Goal: Transaction & Acquisition: Purchase product/service

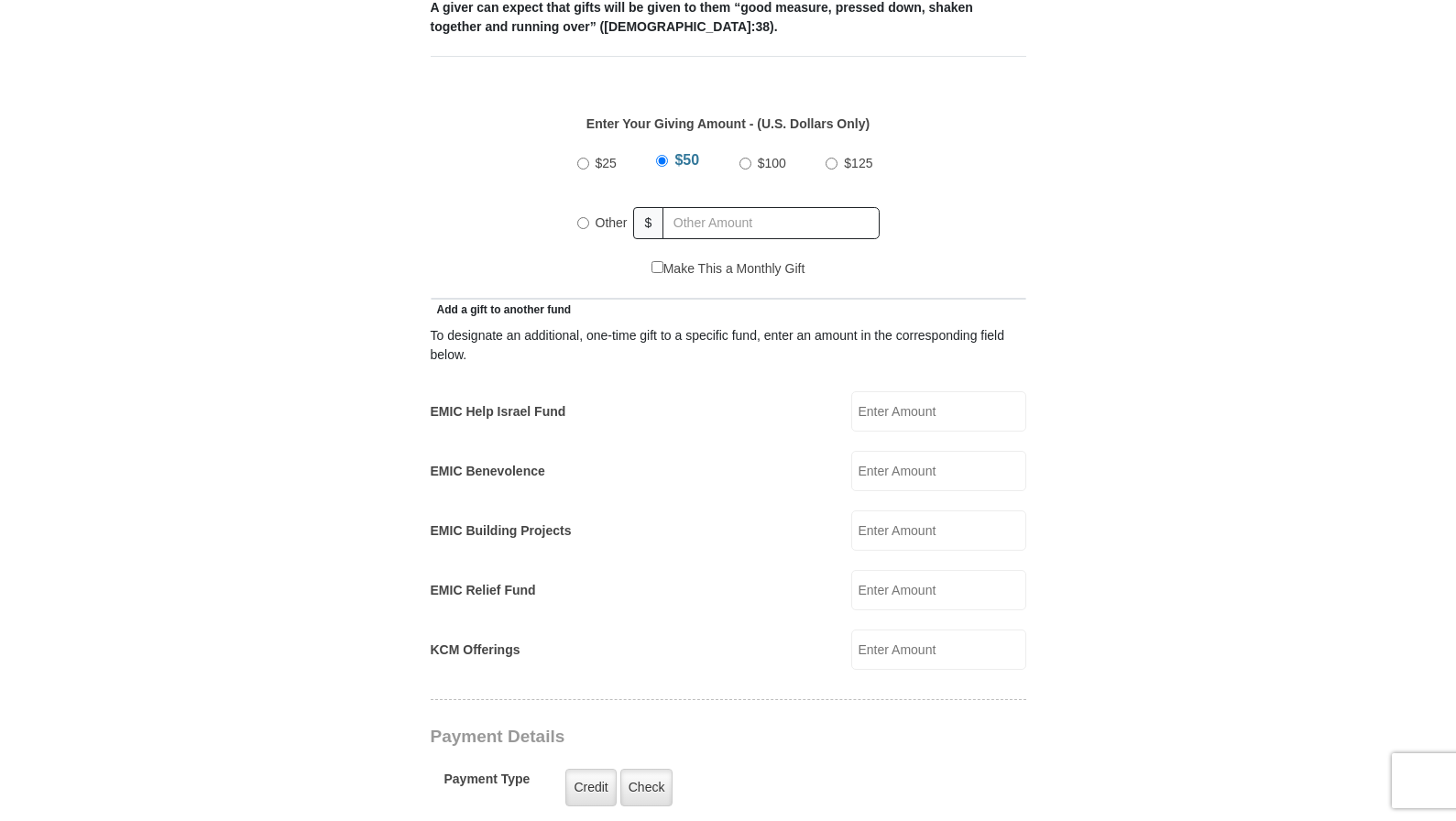
scroll to position [835, 0]
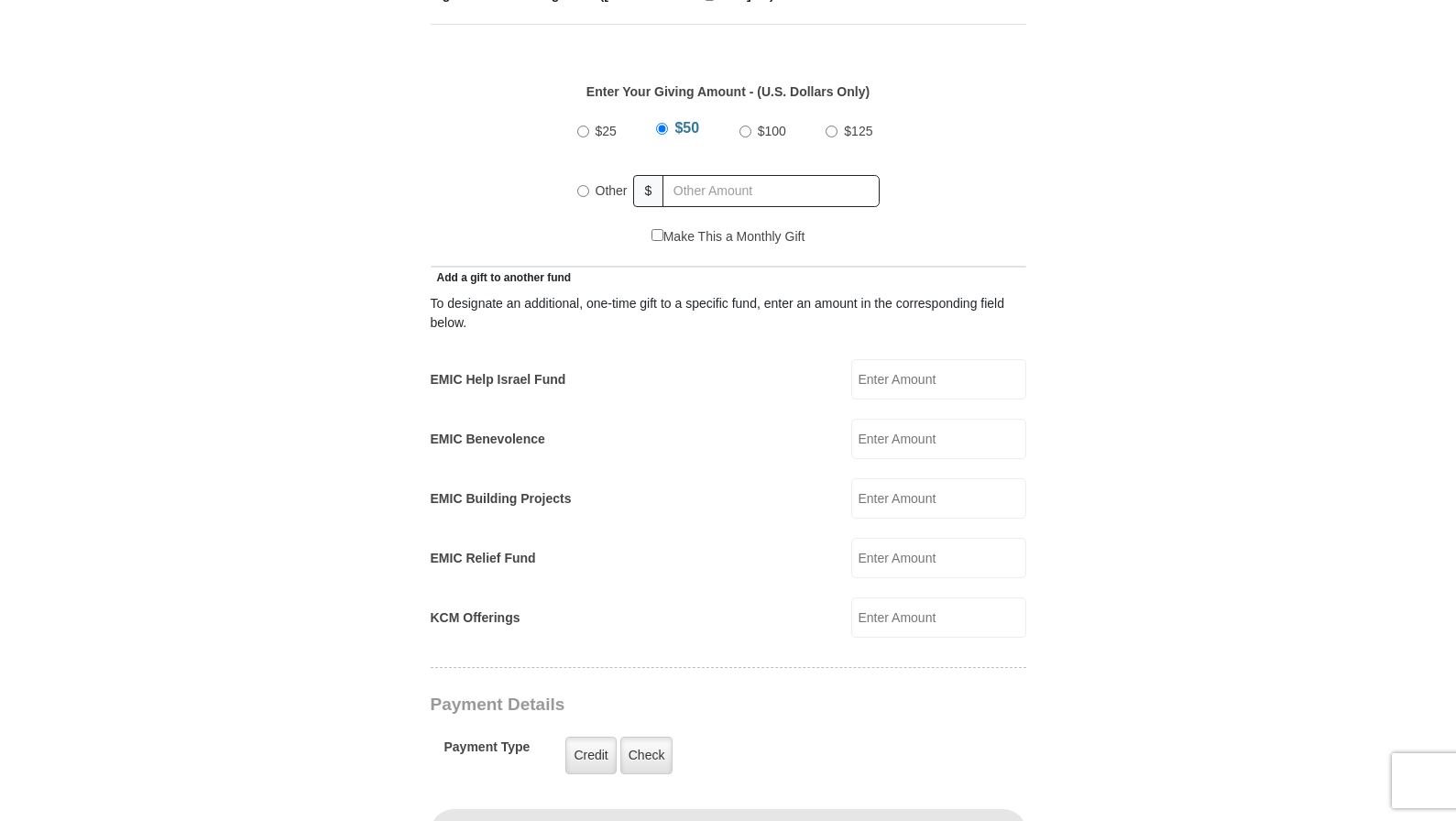
click at [586, 185] on input "Other" at bounding box center [583, 191] width 11 height 11
radio input "true"
type input "335.00"
click at [545, 227] on div "Make This a Monthly Gift" at bounding box center [727, 247] width 576 height 38
click at [931, 370] on input "EMIC Help Israel Fund" at bounding box center [938, 379] width 175 height 40
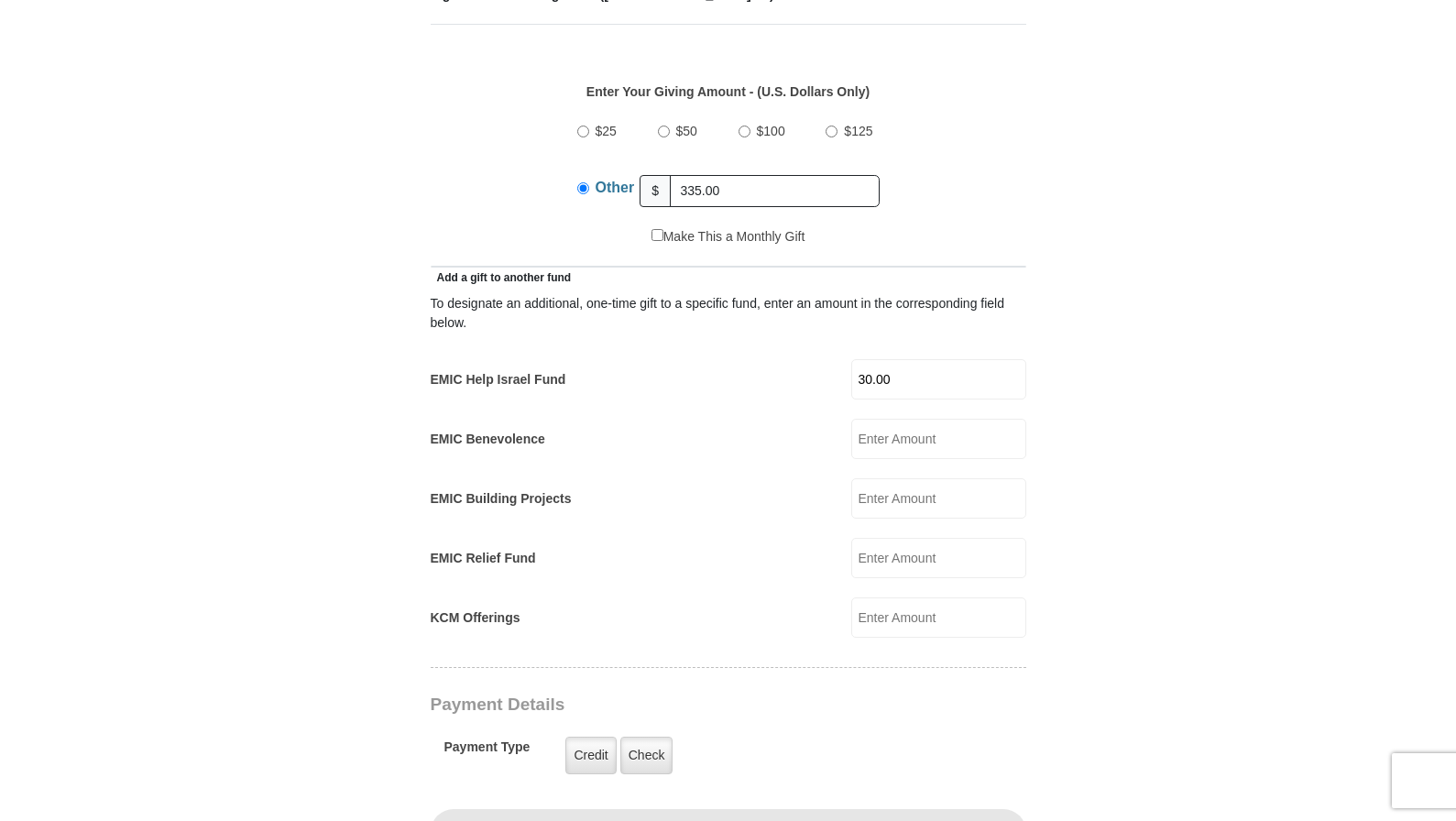
type input "30.00"
click at [760, 425] on div "EMIC Benevolence EMIC Benevolence Amount must be a valid number Make This a Mon…" at bounding box center [728, 439] width 595 height 40
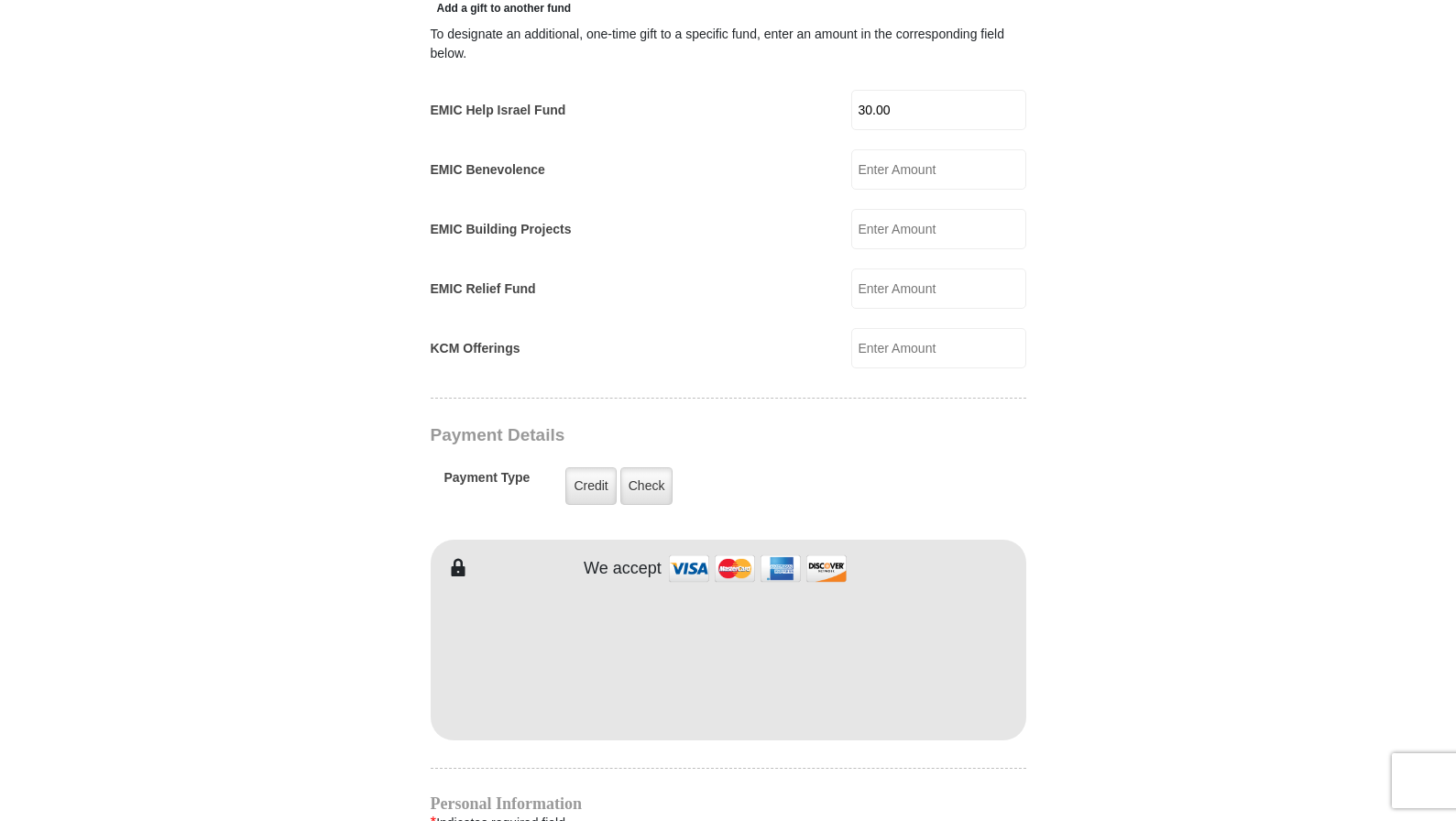
scroll to position [1106, 0]
click at [908, 208] on input "EMIC Building Projects" at bounding box center [938, 228] width 175 height 40
type input "30.00"
click at [793, 224] on div "EMIC Building Projects 30.00 EMIC Building Projects Amount must be a valid numb…" at bounding box center [728, 228] width 595 height 40
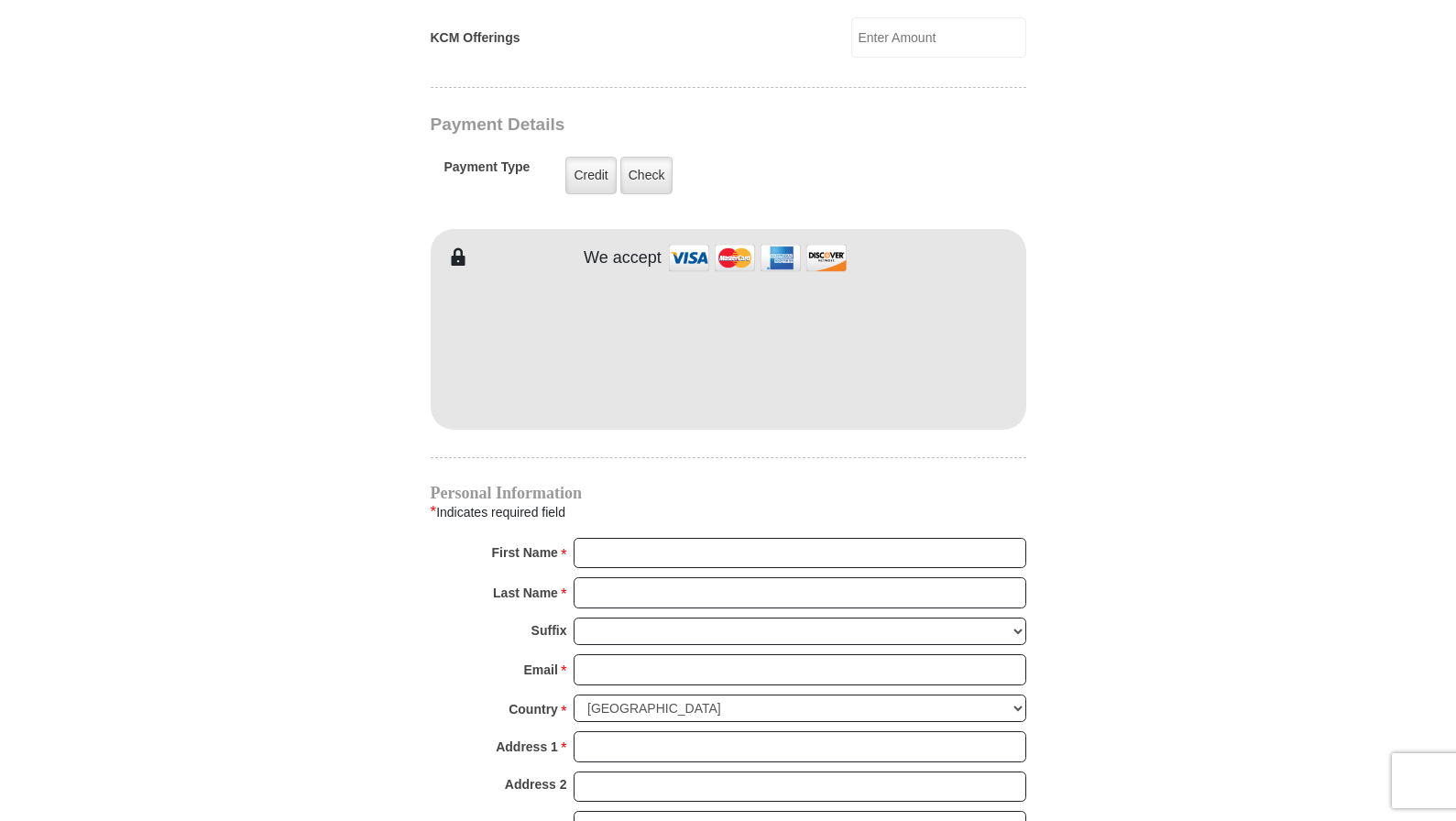
scroll to position [1425, 0]
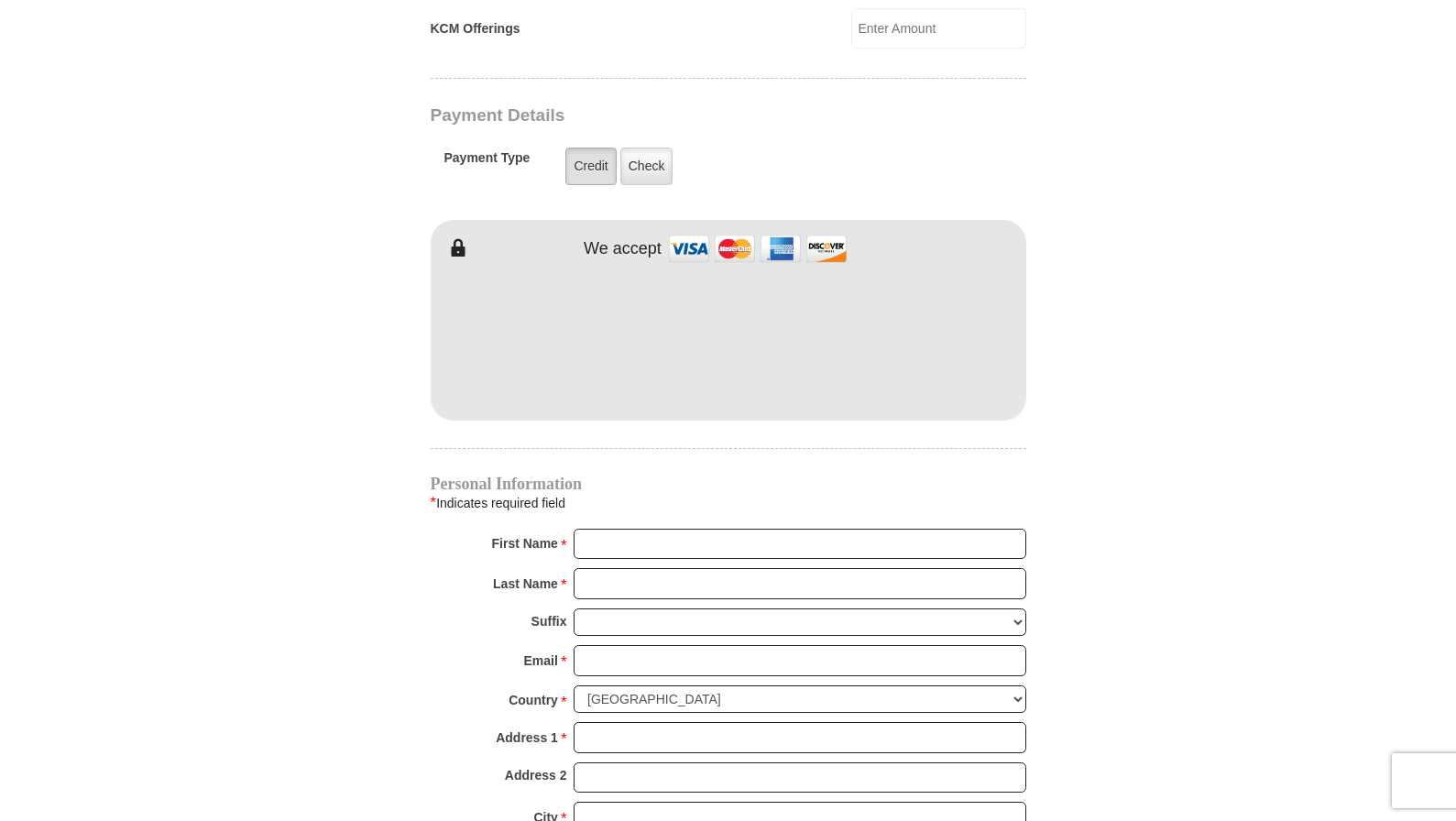
click at [589, 150] on label "Credit" at bounding box center [590, 165] width 51 height 37
click at [0, 0] on input "Credit" at bounding box center [0, 0] width 0 height 0
click at [352, 530] on form "[GEOGRAPHIC_DATA][DEMOGRAPHIC_DATA] Online Giving Because of gifts like yours, …" at bounding box center [729, 19] width 1045 height 2742
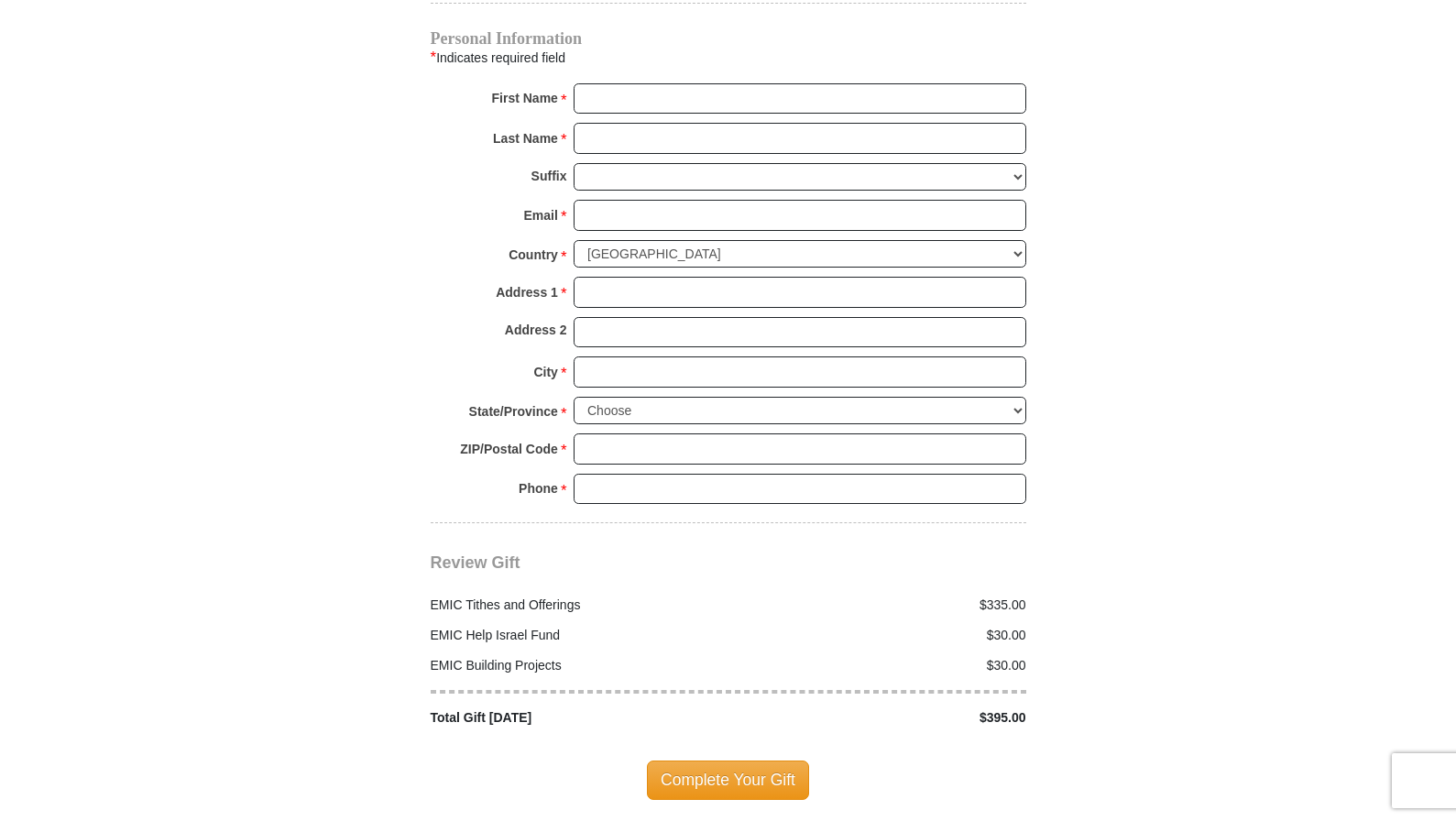
scroll to position [1870, 0]
type input "D"
type input "[PERSON_NAME]"
type input "[STREET_ADDRESS][PERSON_NAME]"
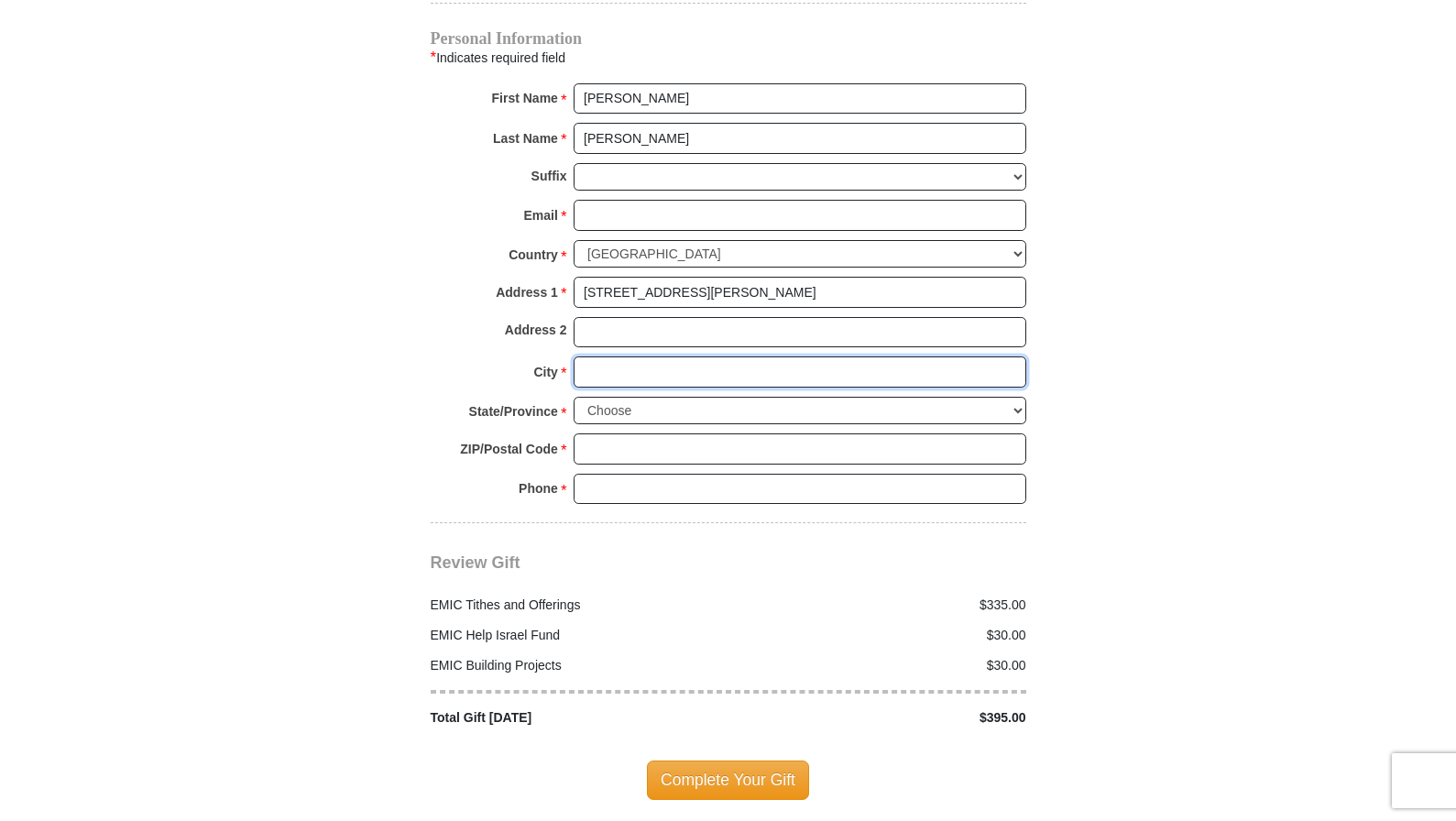
type input "[US_STATE][GEOGRAPHIC_DATA]"
select select "CO"
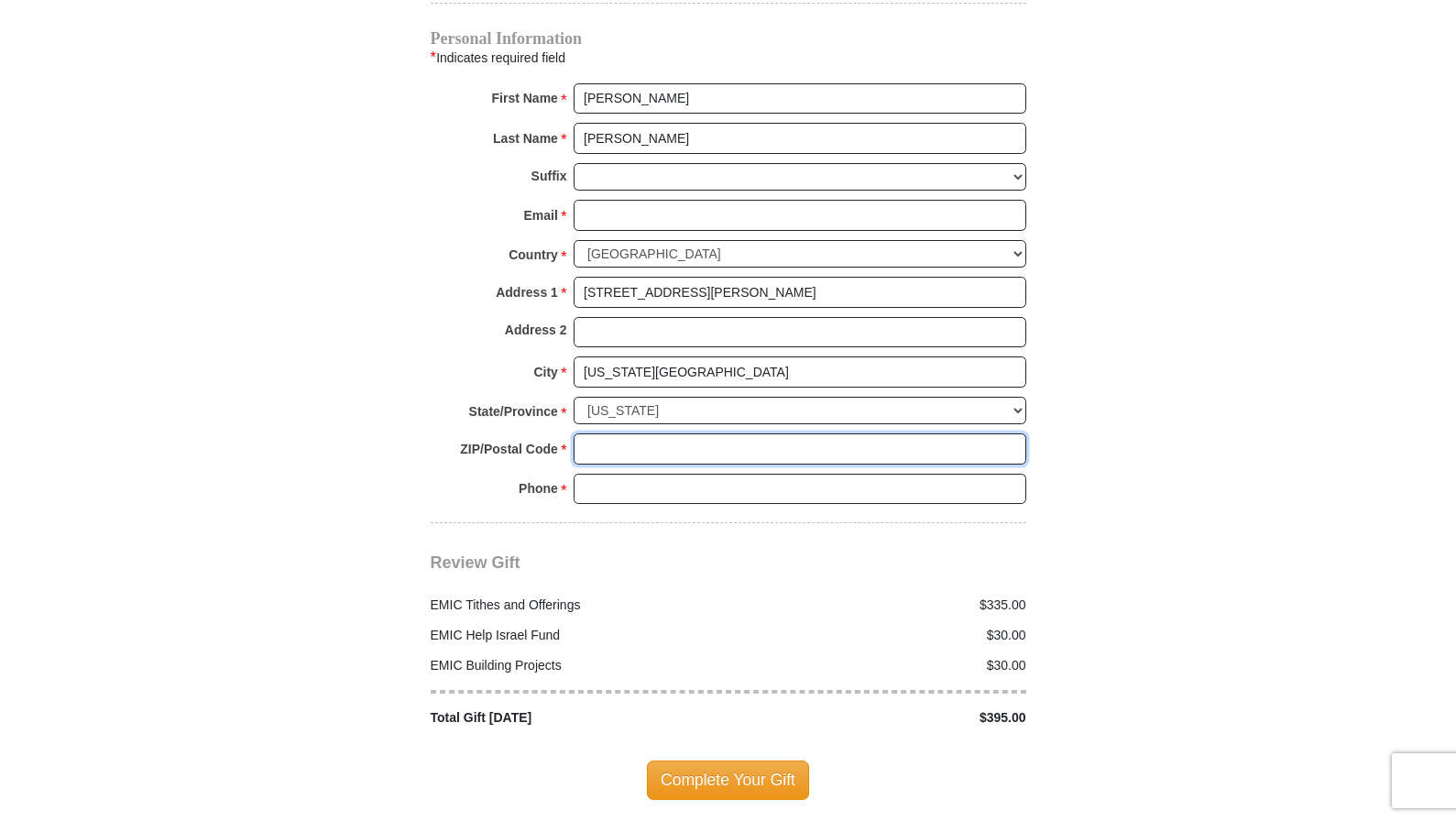
type input "80924-5249"
type input "[EMAIL_ADDRESS][DOMAIN_NAME]"
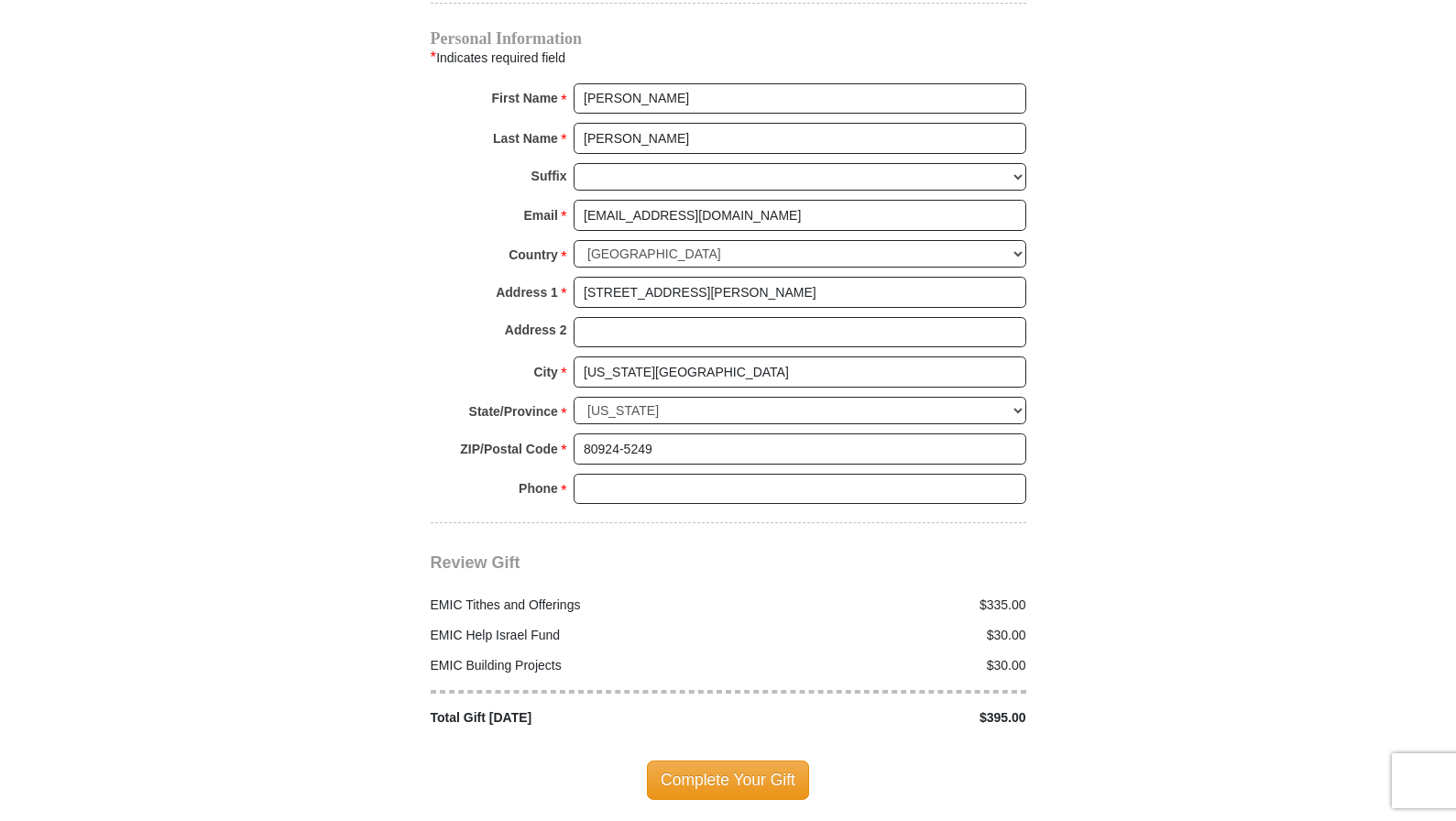
type input "[PHONE_NUMBER]"
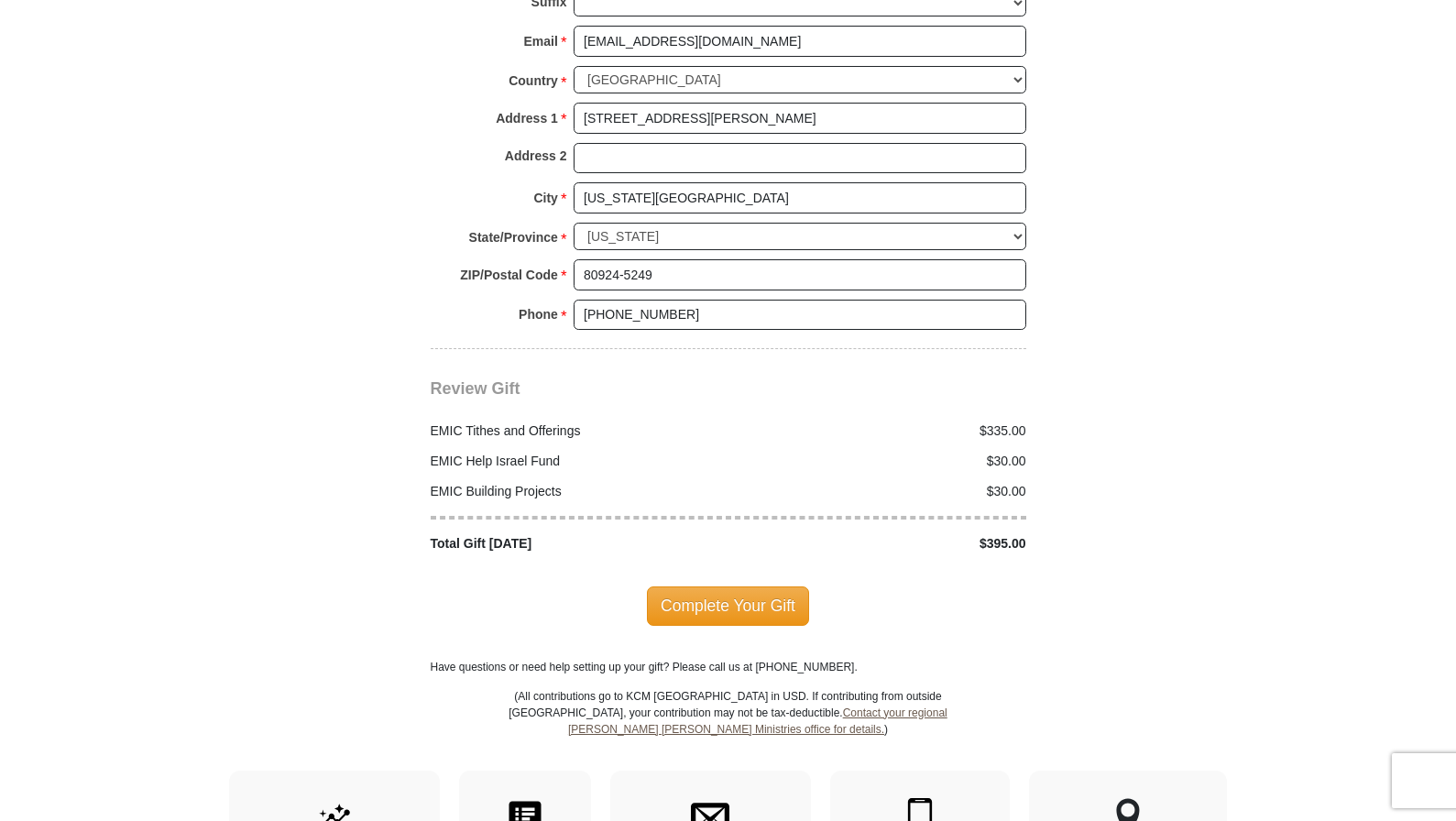
scroll to position [2060, 0]
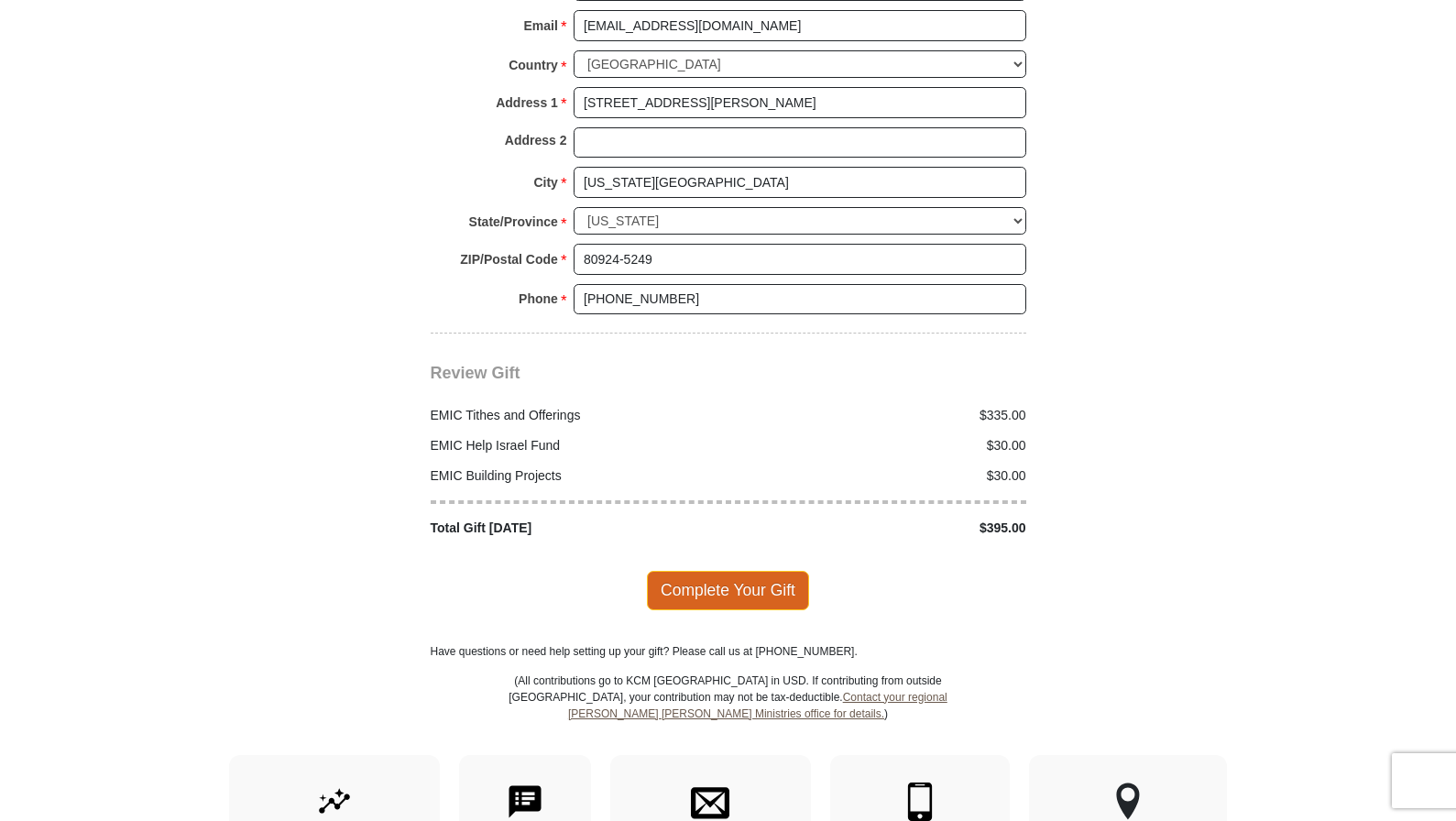
click at [722, 572] on span "Complete Your Gift" at bounding box center [728, 591] width 162 height 38
